Goal: Task Accomplishment & Management: Use online tool/utility

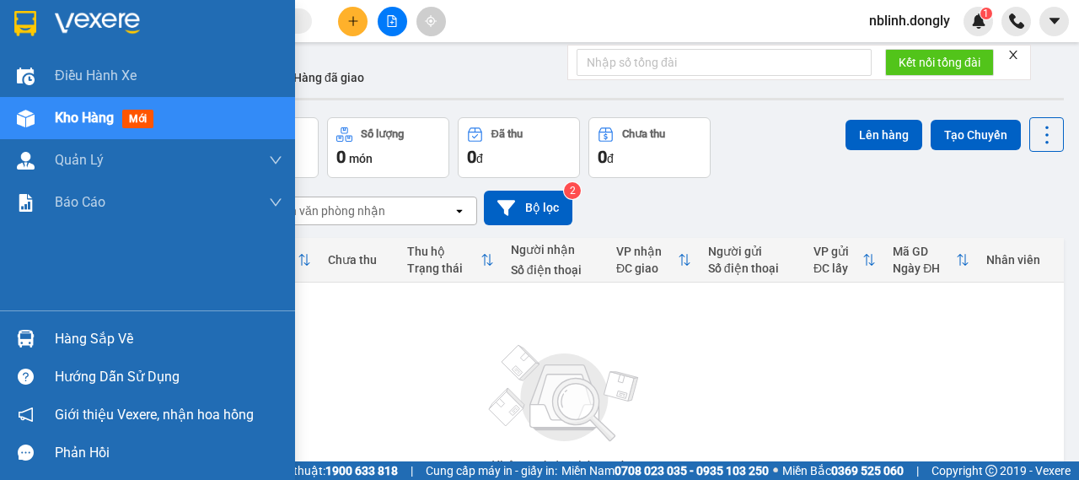
click at [24, 6] on div at bounding box center [147, 27] width 295 height 55
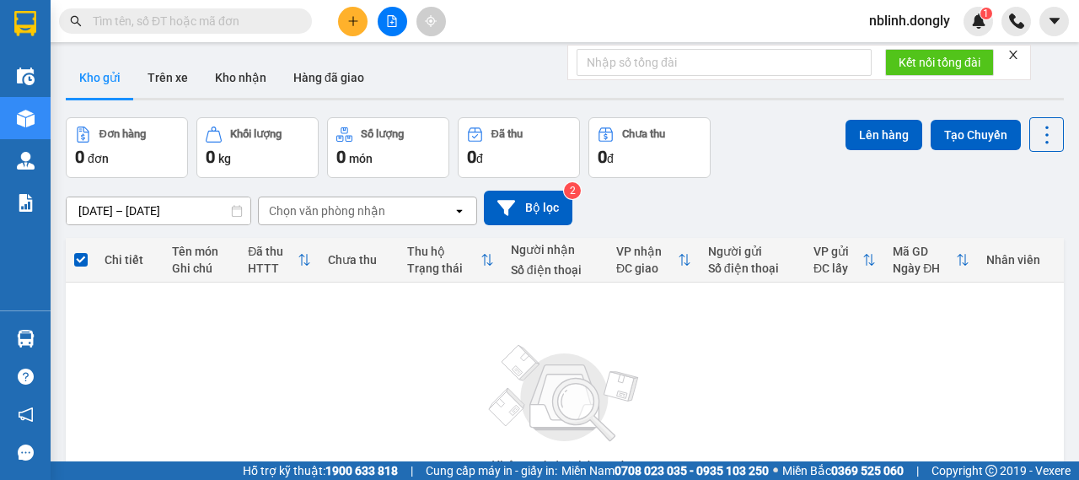
click at [384, 24] on button at bounding box center [392, 21] width 29 height 29
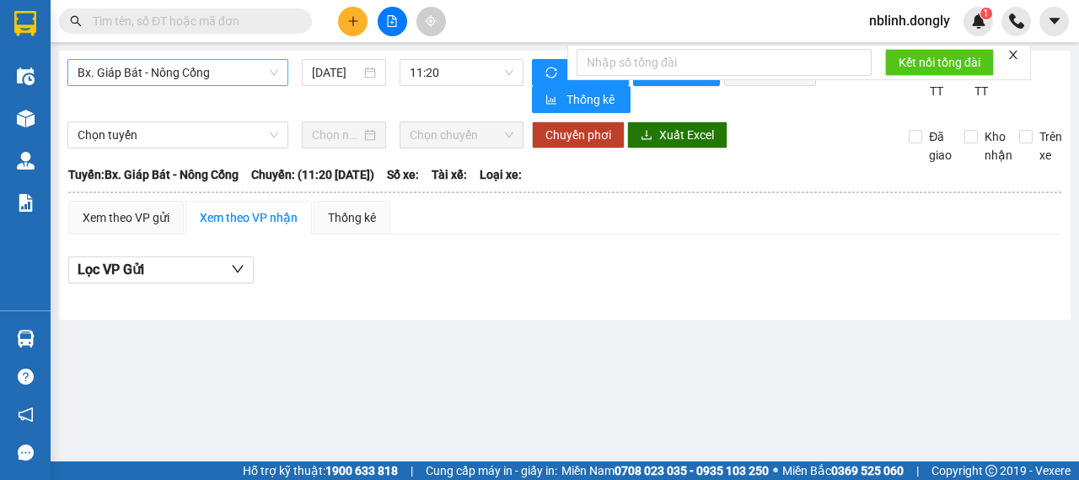
click at [230, 67] on span "Bx. Giáp Bát - Nông Cống" at bounding box center [178, 72] width 201 height 25
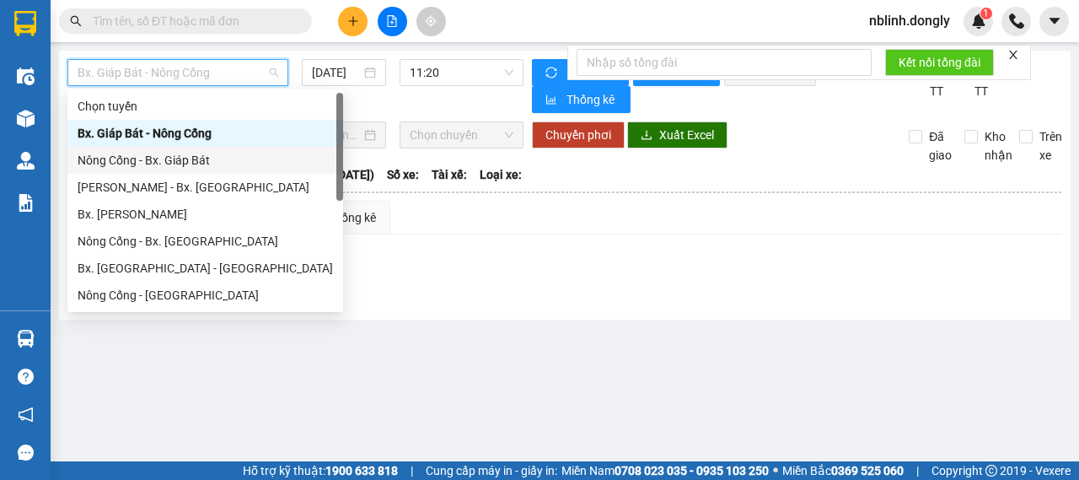
click at [152, 156] on div "Nông Cống - Bx. Giáp Bát" at bounding box center [205, 160] width 255 height 19
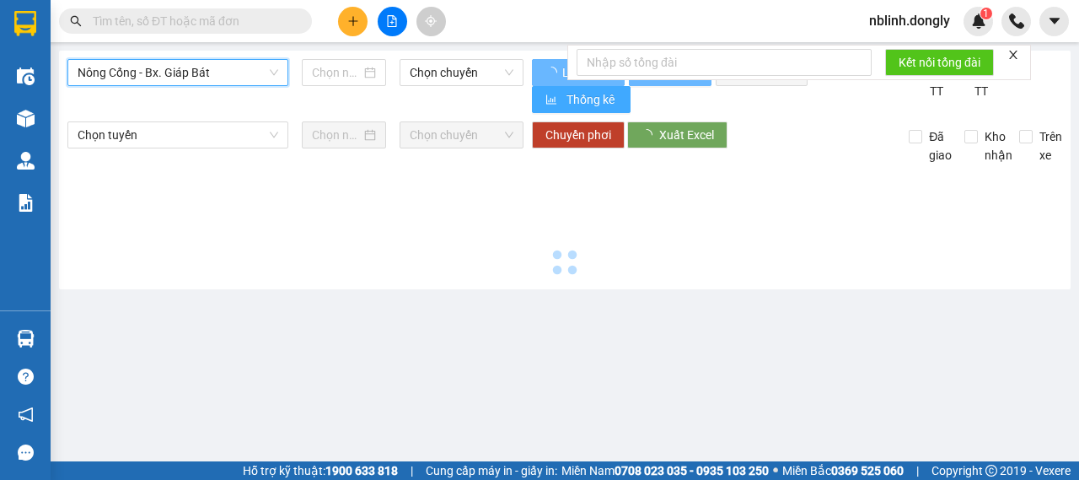
type input "[DATE]"
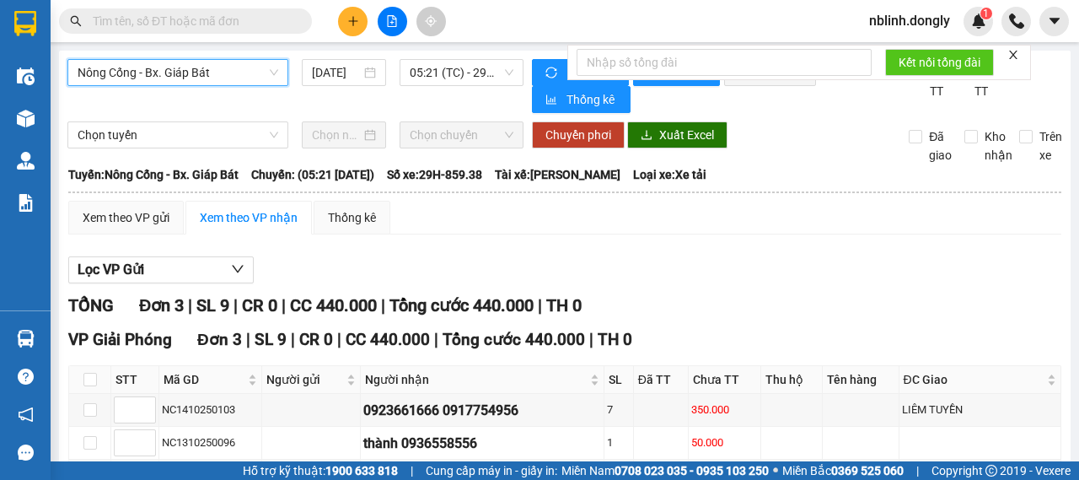
scroll to position [120, 0]
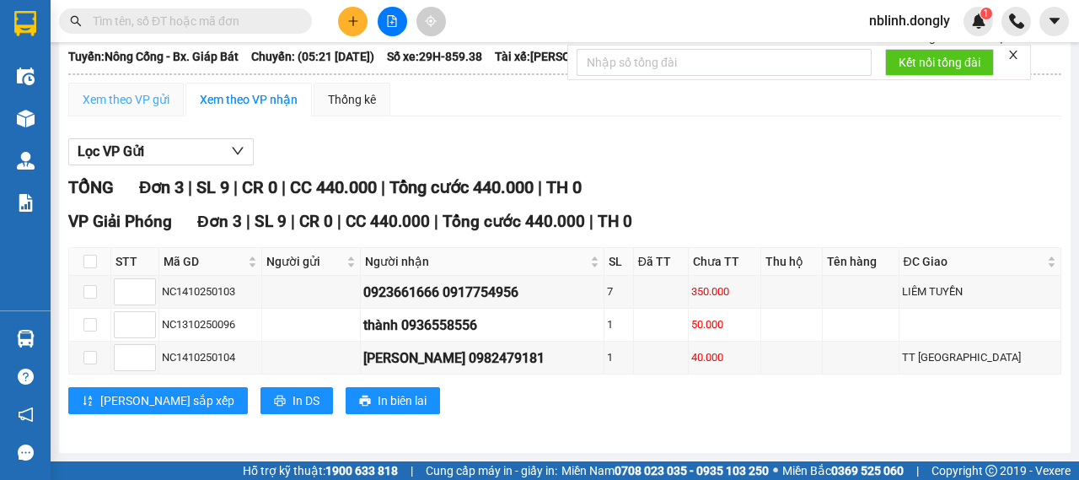
click at [128, 112] on div "Xem theo VP gửi" at bounding box center [125, 100] width 115 height 34
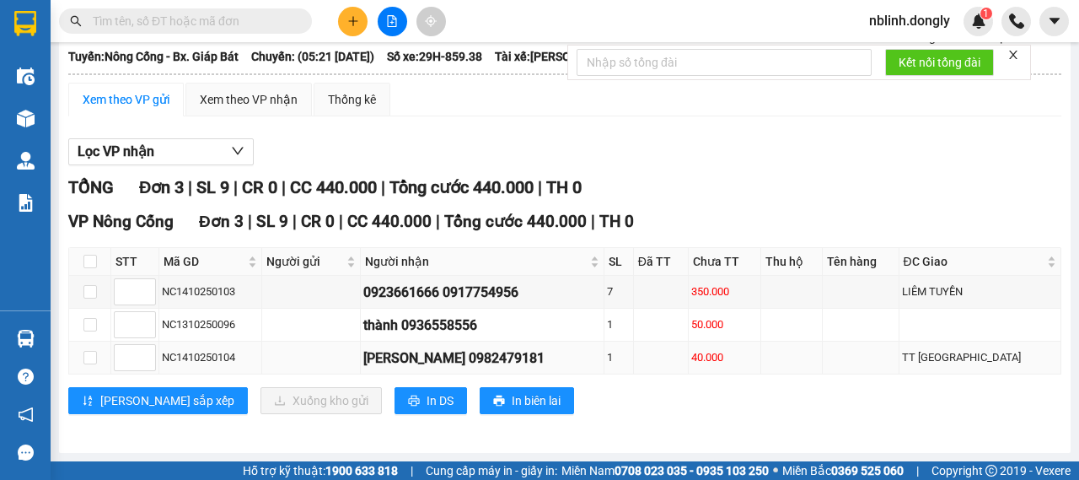
click at [300, 357] on td at bounding box center [311, 357] width 99 height 33
click at [130, 360] on input at bounding box center [135, 357] width 40 height 25
drag, startPoint x: 92, startPoint y: 360, endPoint x: 125, endPoint y: 370, distance: 34.4
click at [91, 361] on input "checkbox" at bounding box center [89, 357] width 13 height 13
checkbox input "true"
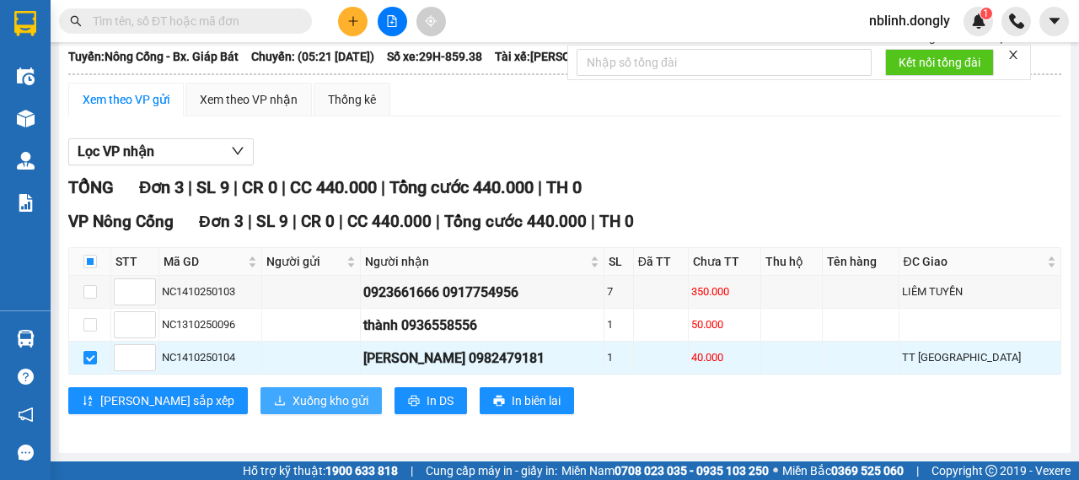
click at [292, 405] on span "Xuống kho gửi" at bounding box center [330, 400] width 76 height 19
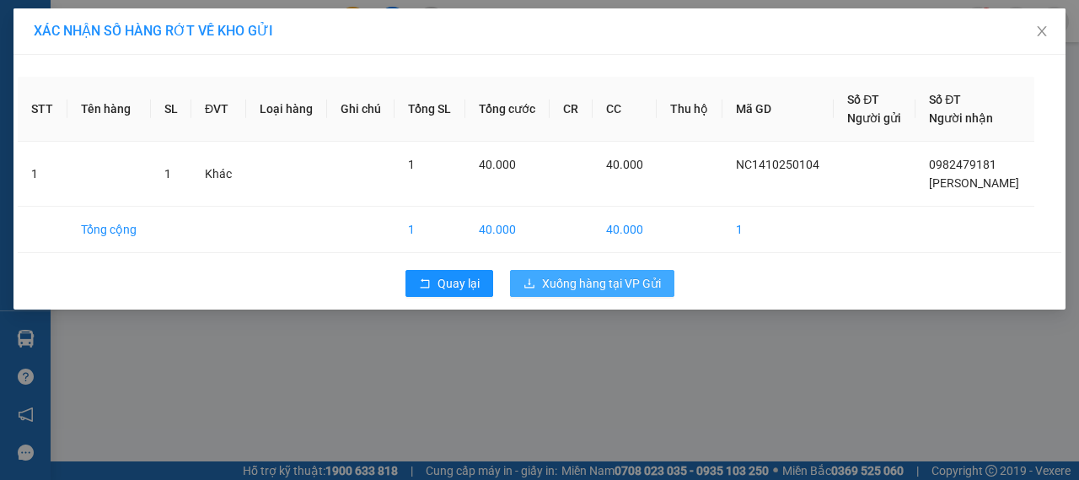
click at [612, 283] on span "Xuống hàng tại VP Gửi" at bounding box center [601, 283] width 119 height 19
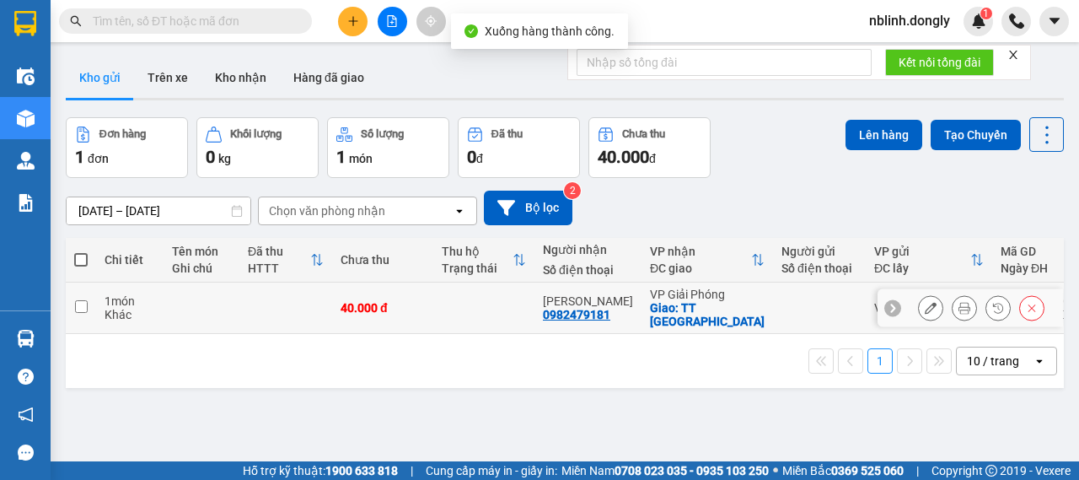
click at [1026, 302] on icon at bounding box center [1032, 308] width 12 height 12
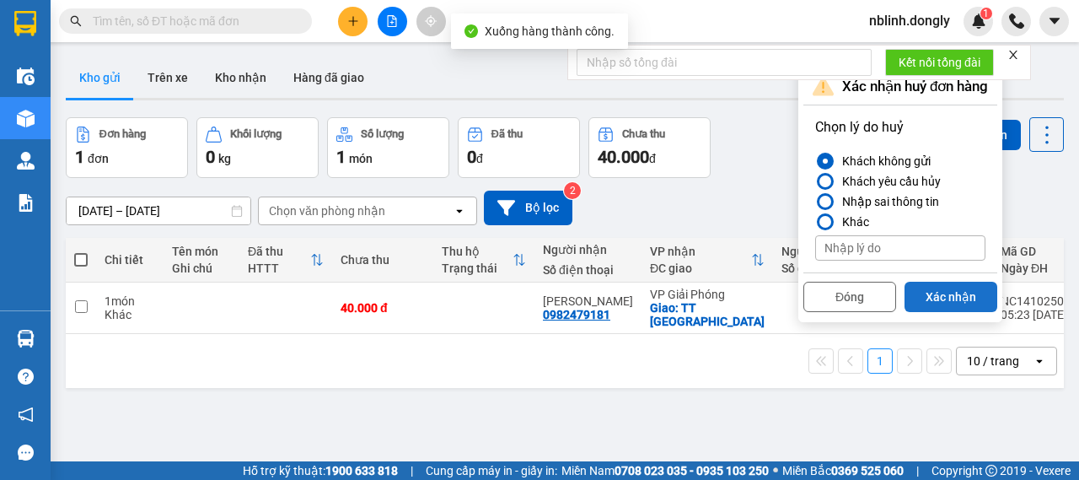
click at [934, 285] on button "Xác nhận" at bounding box center [950, 297] width 93 height 30
